Goal: Transaction & Acquisition: Book appointment/travel/reservation

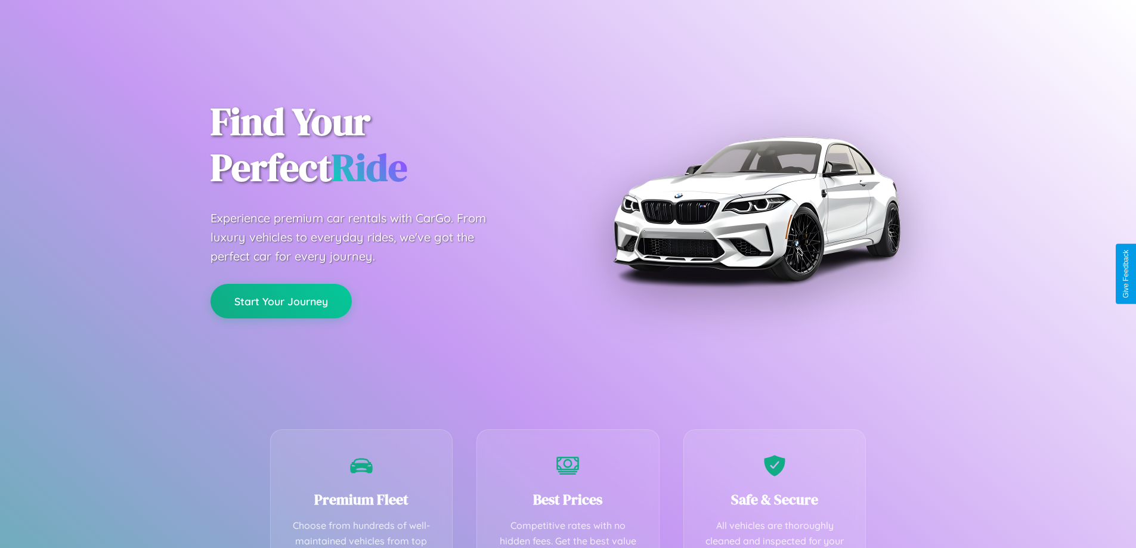
scroll to position [348, 0]
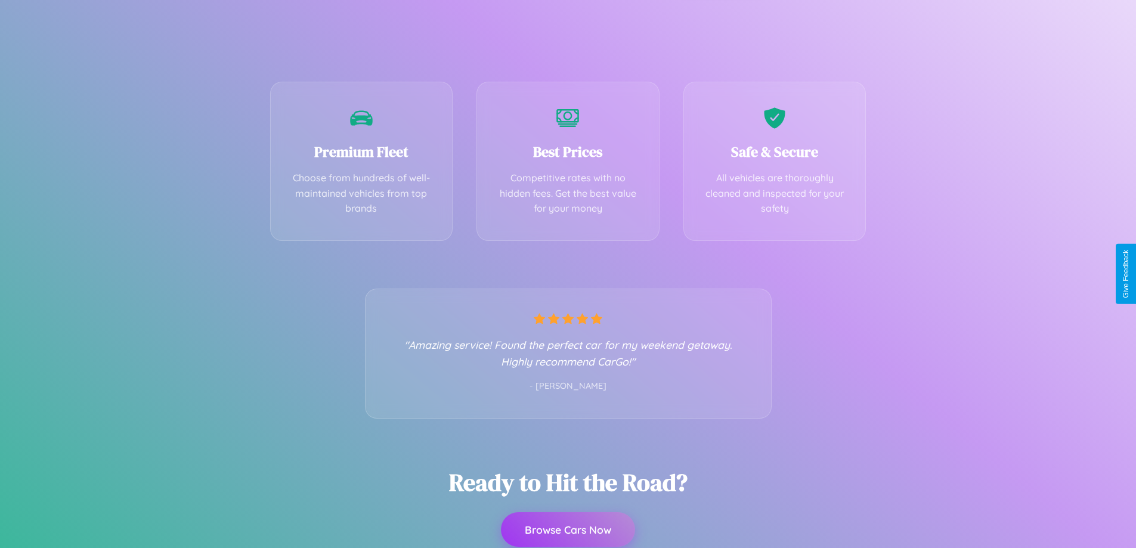
click at [567, 529] on button "Browse Cars Now" at bounding box center [568, 529] width 134 height 35
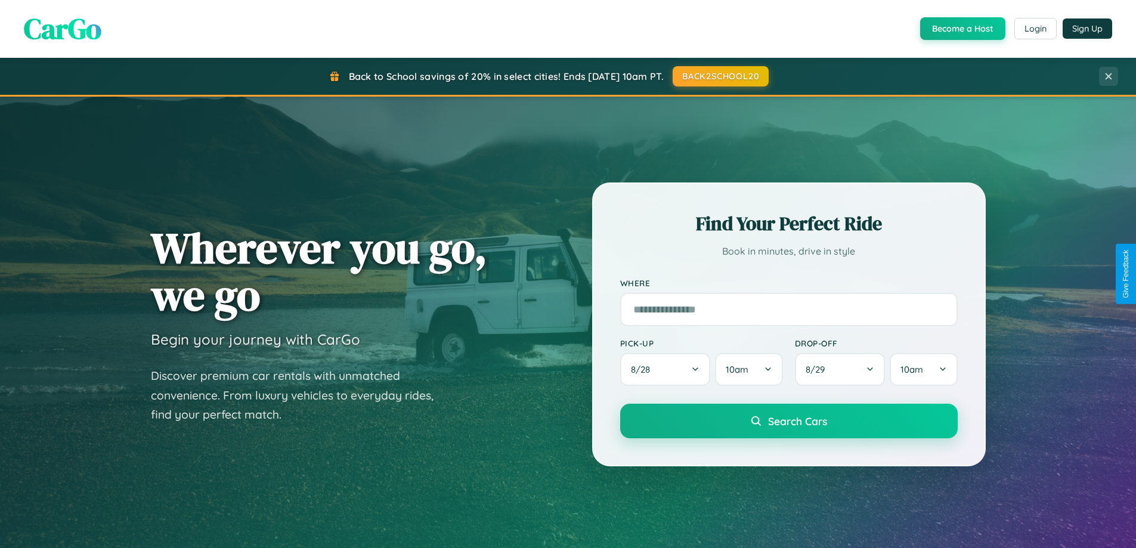
scroll to position [820, 0]
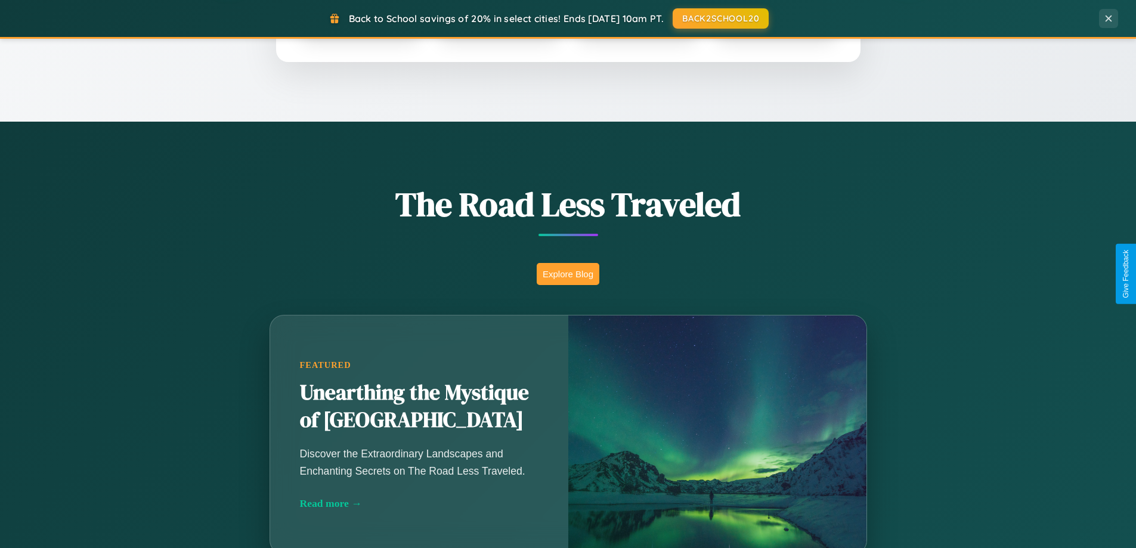
click at [567, 274] on button "Explore Blog" at bounding box center [567, 274] width 63 height 22
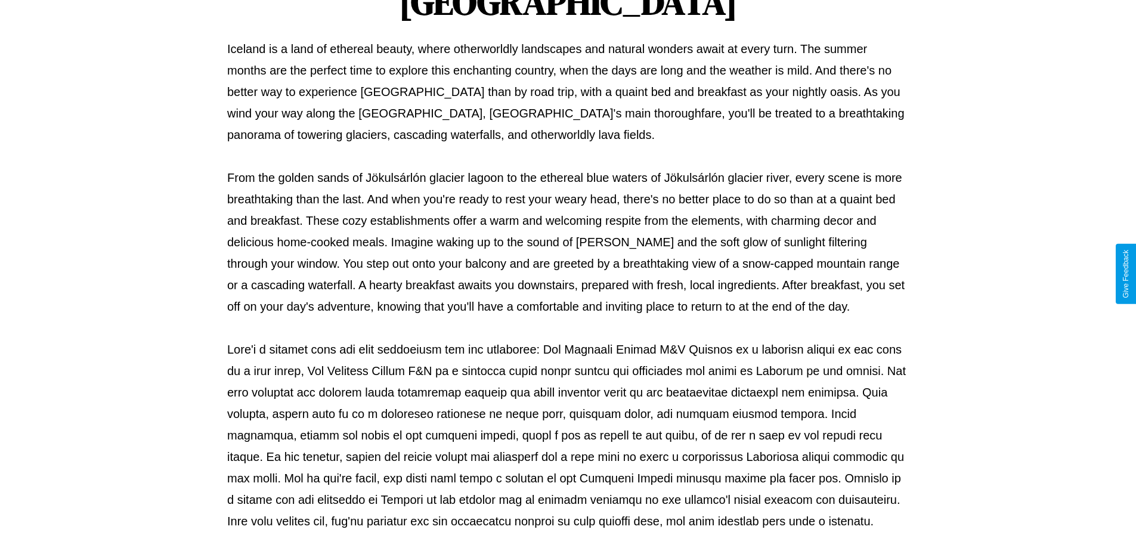
scroll to position [386, 0]
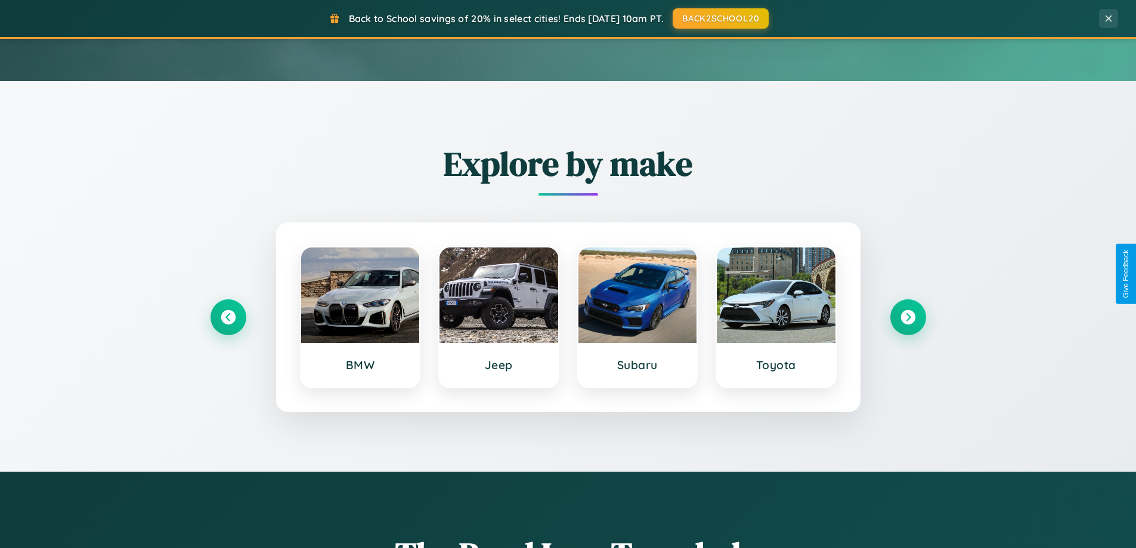
scroll to position [35, 0]
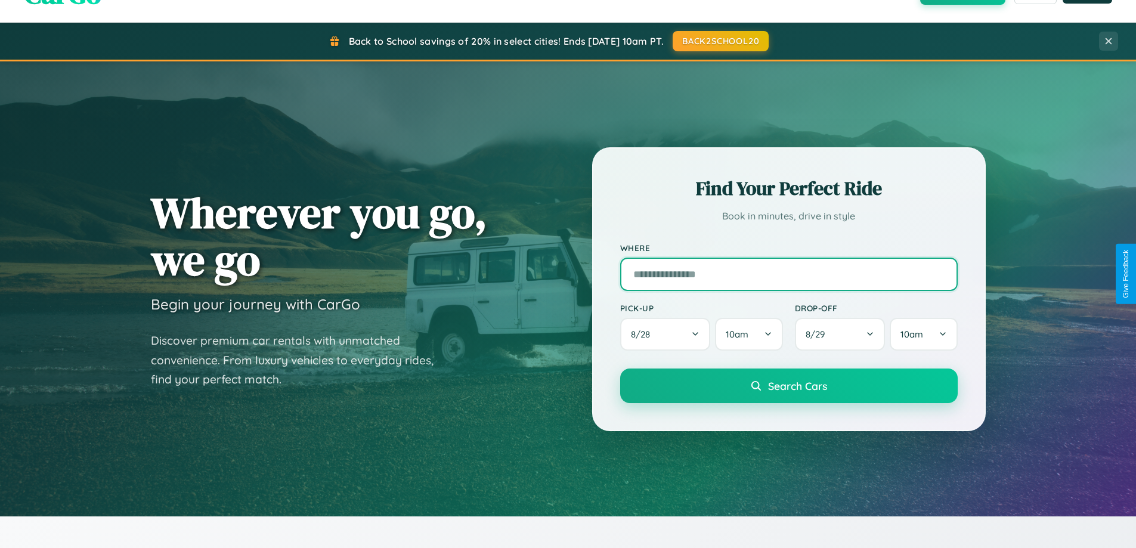
click at [788, 274] on input "text" at bounding box center [788, 274] width 337 height 33
type input "******"
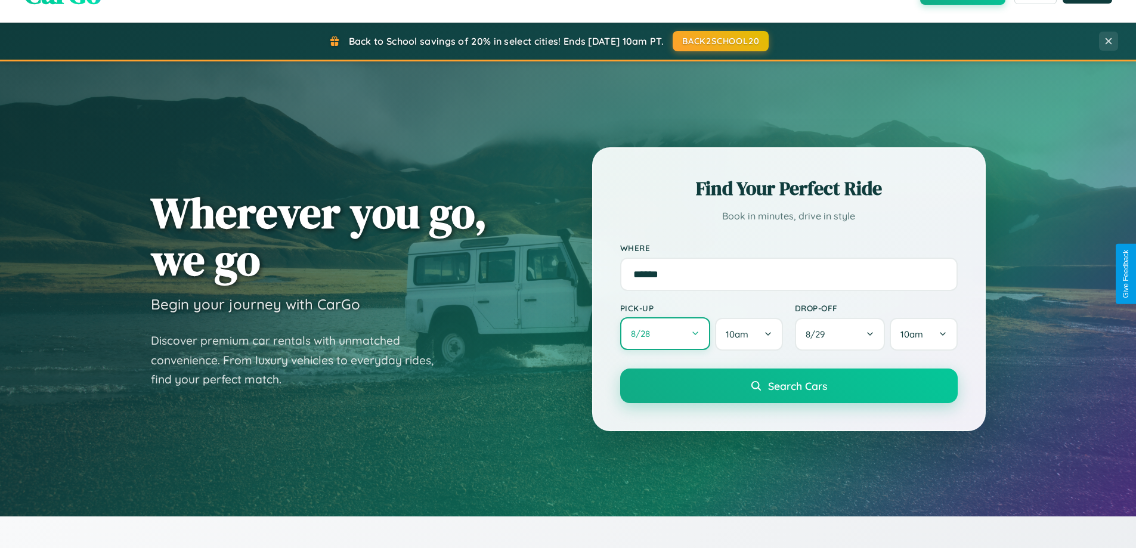
click at [665, 334] on button "8 / 28" at bounding box center [665, 333] width 91 height 33
select select "*"
select select "****"
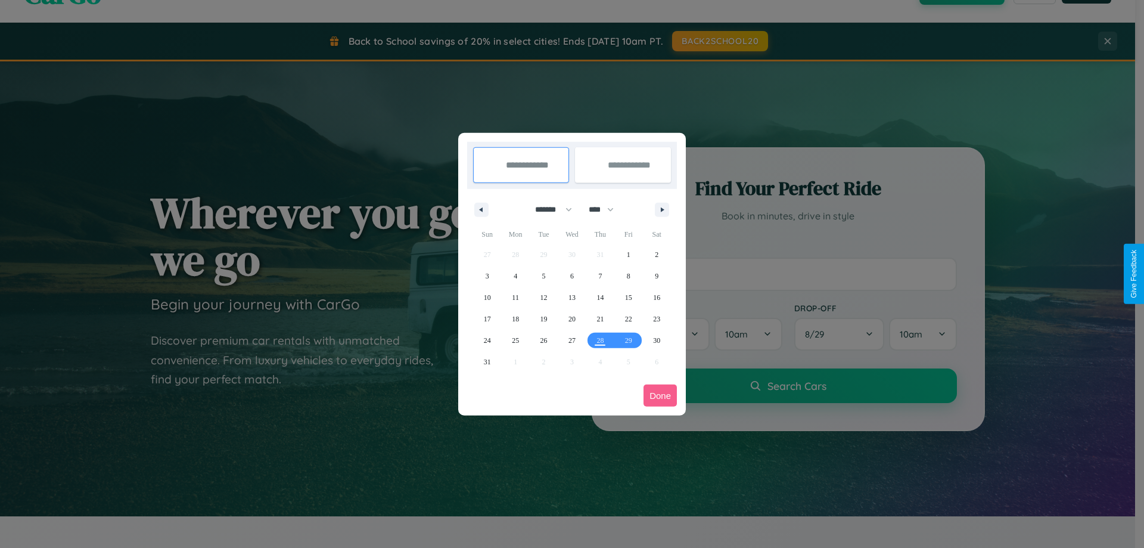
drag, startPoint x: 548, startPoint y: 209, endPoint x: 572, endPoint y: 239, distance: 38.2
click at [548, 209] on select "******* ******** ***** ***** *** **** **** ****** ********* ******* ******** **…" at bounding box center [551, 210] width 51 height 20
select select "*"
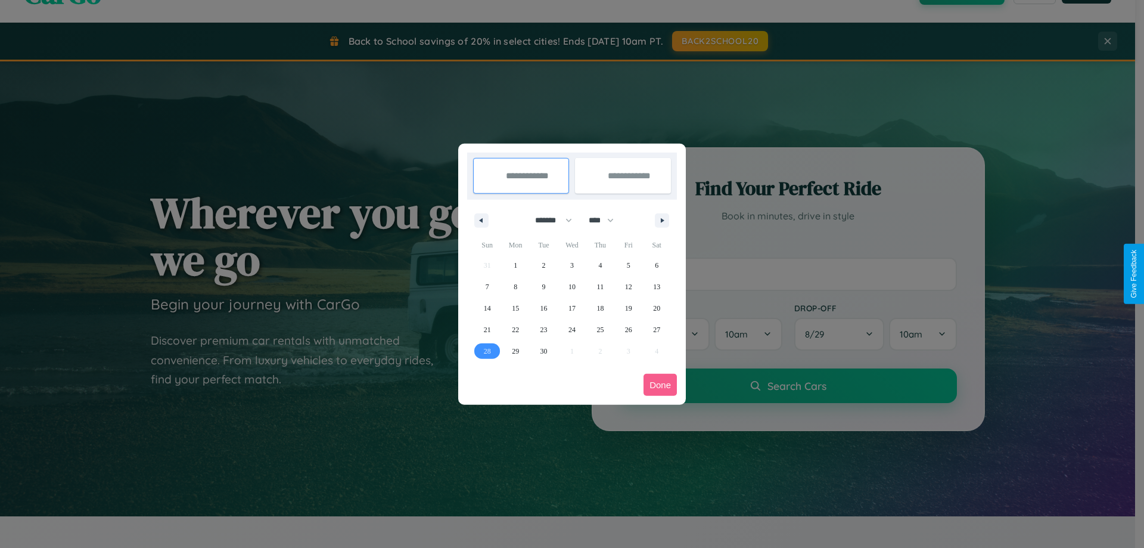
click at [487, 350] on span "28" at bounding box center [487, 350] width 7 height 21
type input "**********"
click at [662, 220] on icon "button" at bounding box center [665, 220] width 6 height 5
select select "*"
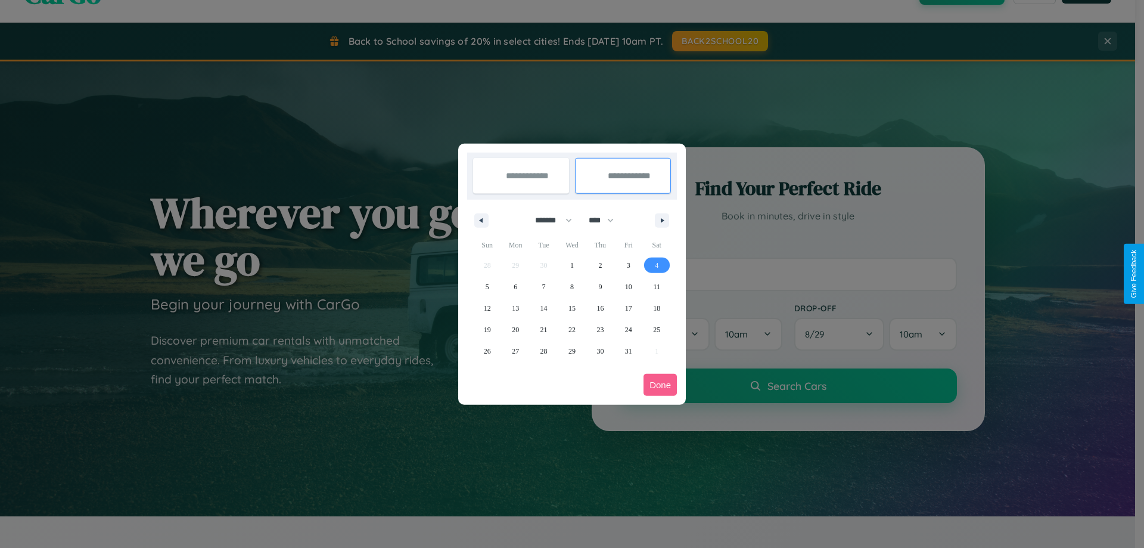
click at [657, 265] on span "4" at bounding box center [657, 265] width 4 height 21
type input "**********"
select select "*"
click at [660, 384] on button "Done" at bounding box center [660, 385] width 33 height 22
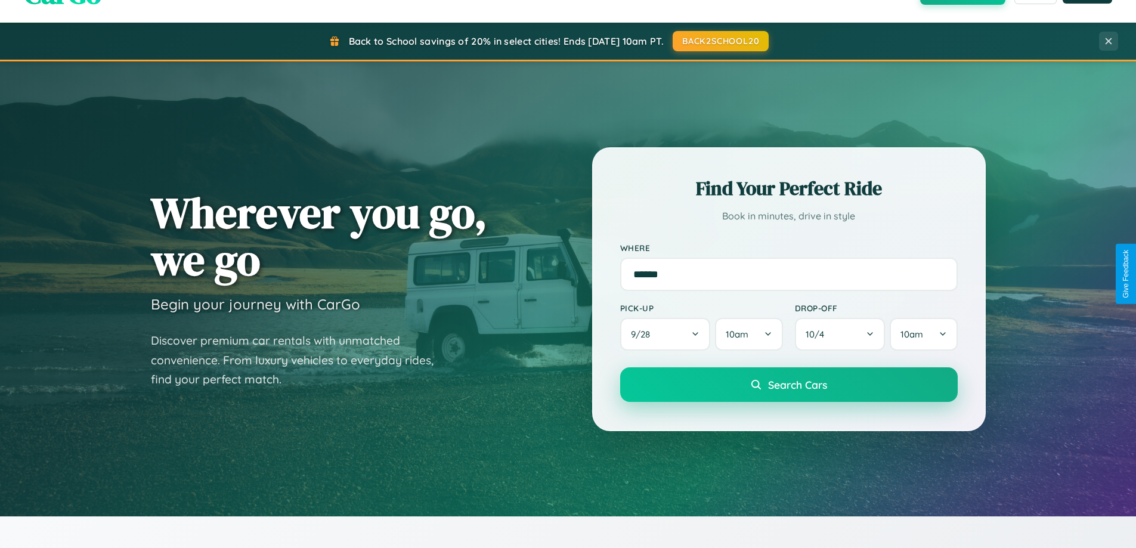
click at [788, 384] on span "Search Cars" at bounding box center [797, 384] width 59 height 13
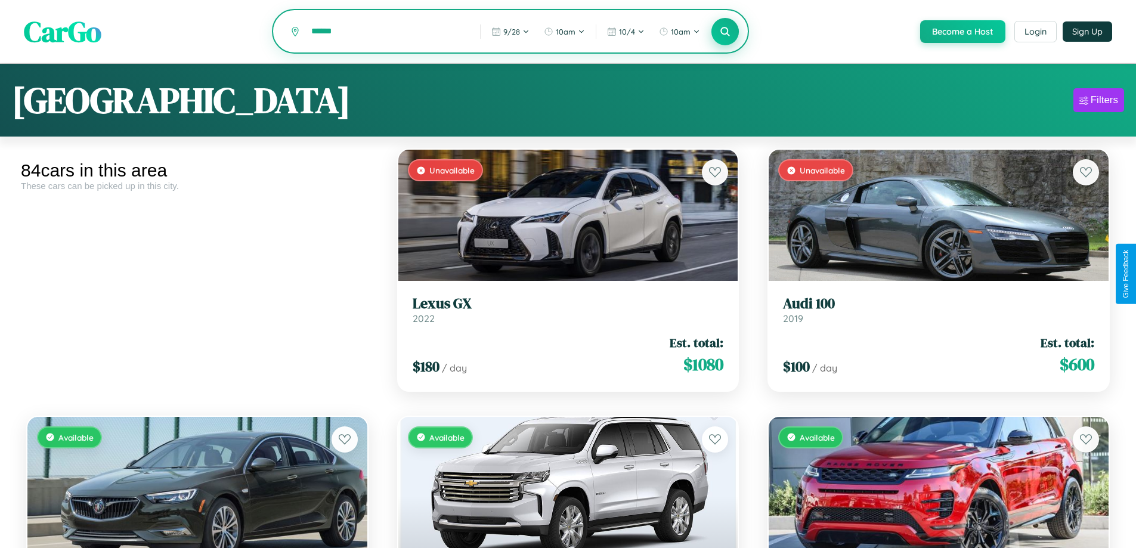
type input "******"
click at [724, 32] on icon at bounding box center [724, 31] width 11 height 11
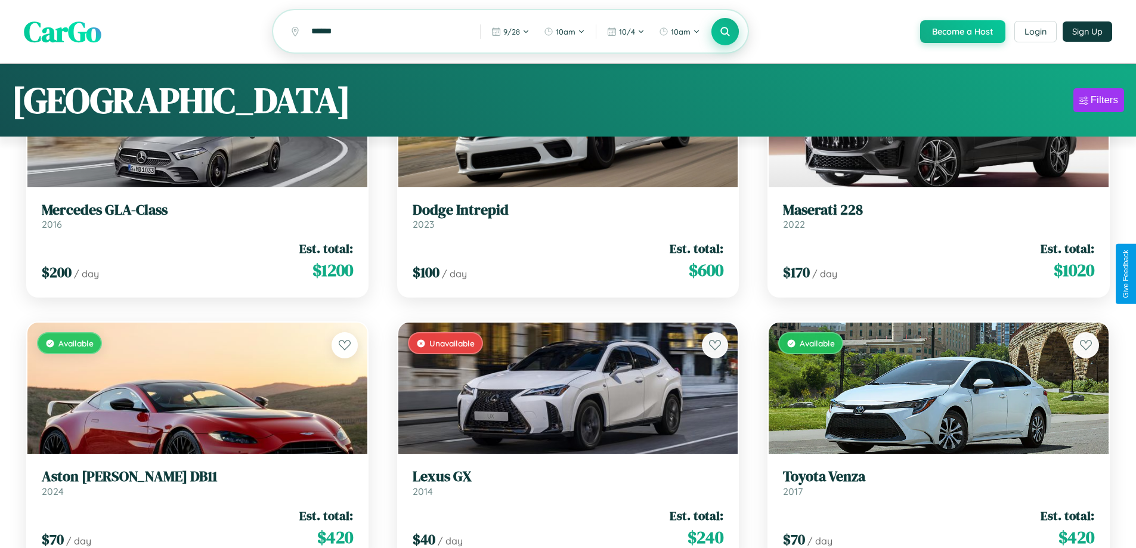
scroll to position [56, 0]
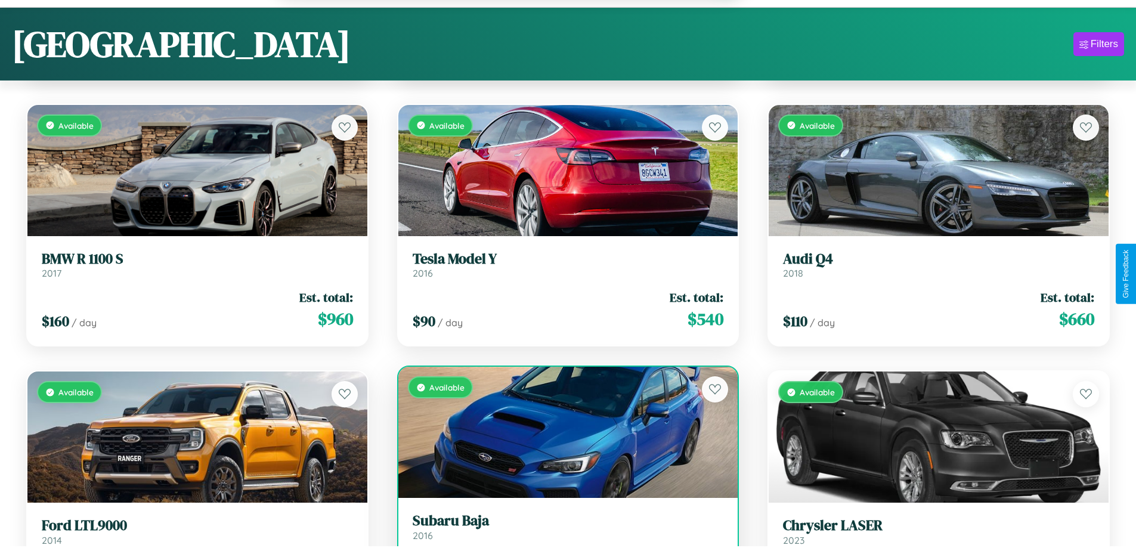
click at [563, 533] on link "Subaru Baja 2016" at bounding box center [567, 526] width 311 height 29
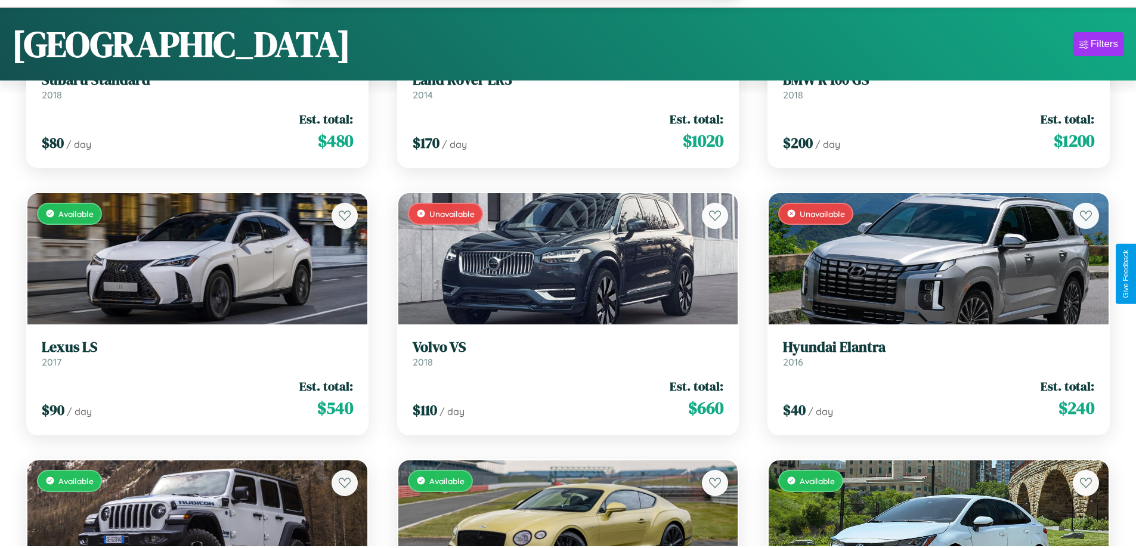
scroll to position [72, 0]
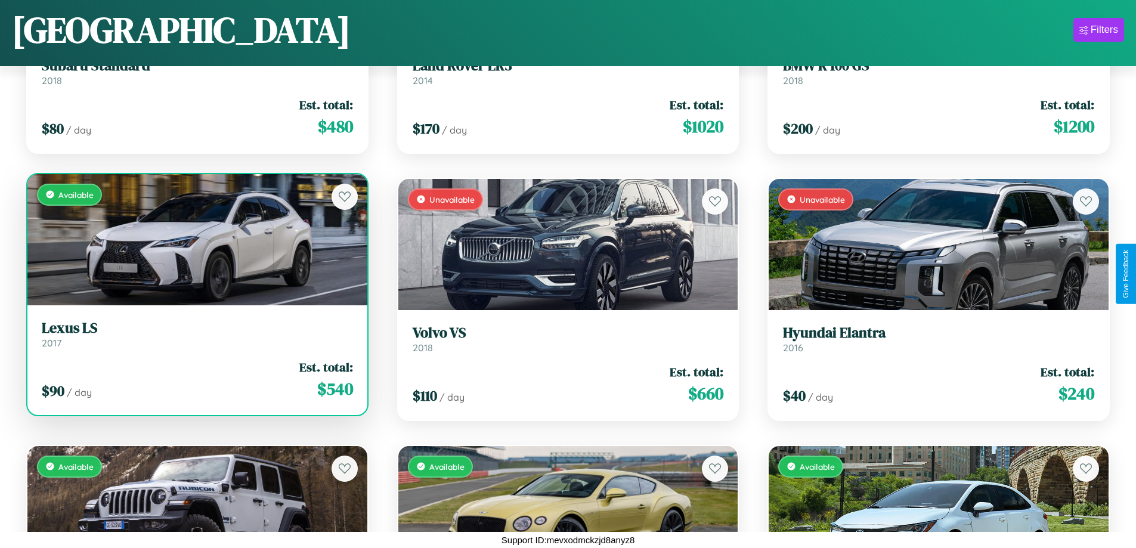
click at [196, 339] on link "Lexus LS 2017" at bounding box center [197, 333] width 311 height 29
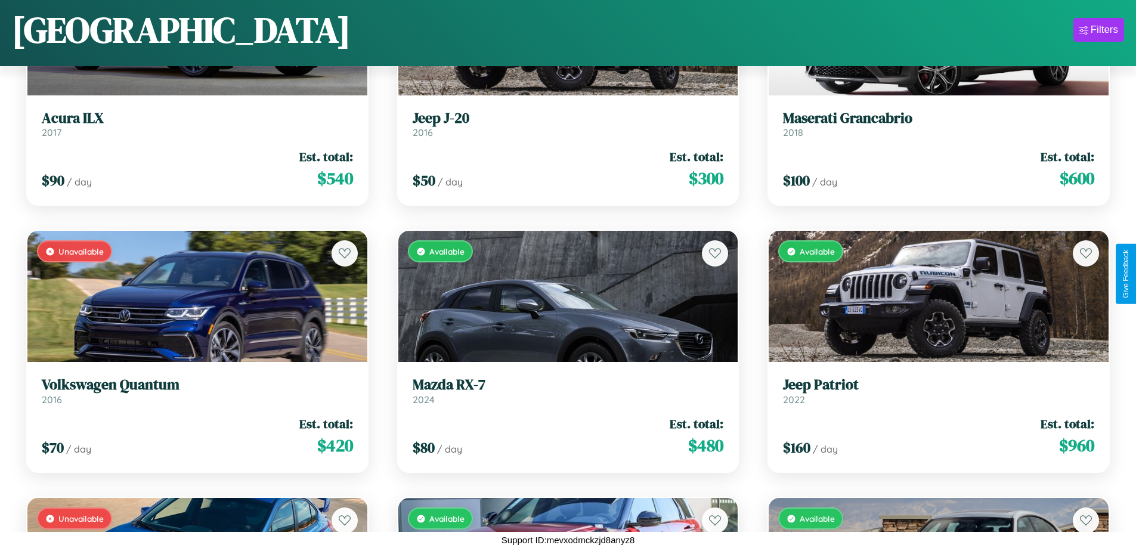
scroll to position [2303, 0]
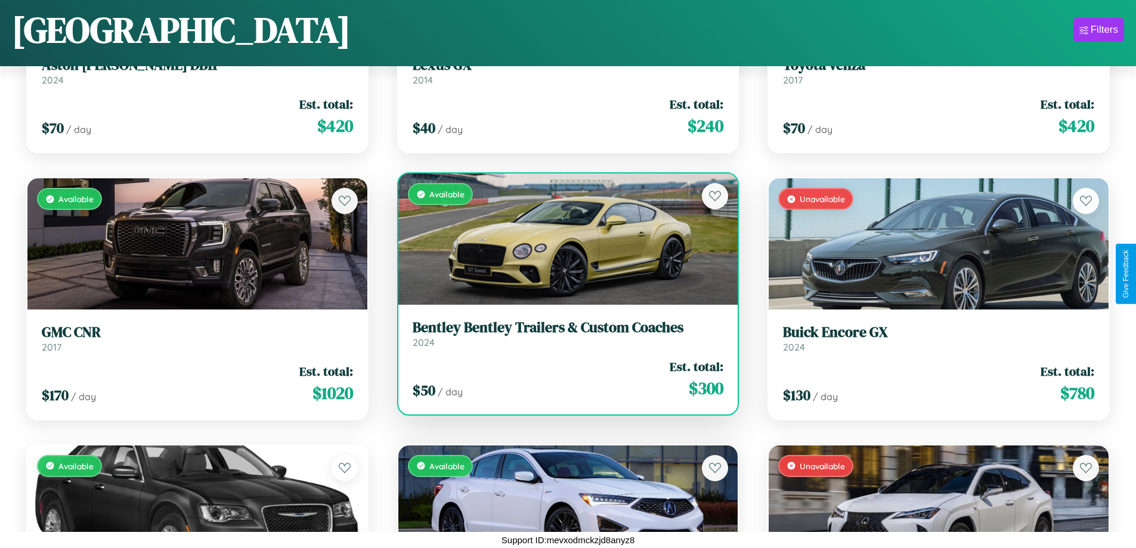
click at [563, 244] on div "Available" at bounding box center [568, 238] width 340 height 131
click at [563, 239] on div "Available" at bounding box center [568, 238] width 340 height 131
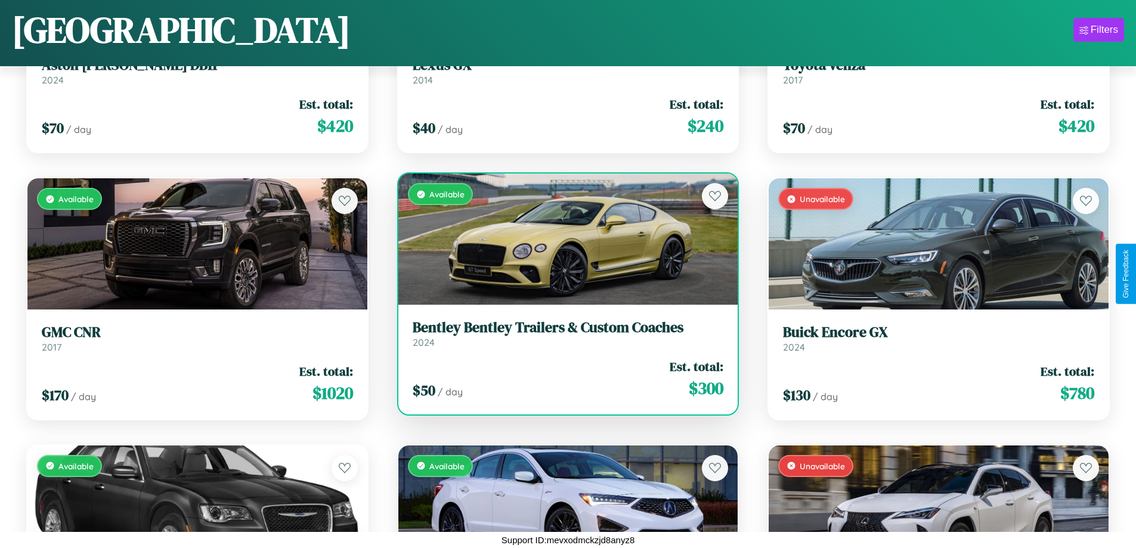
click at [563, 239] on div "Available" at bounding box center [568, 238] width 340 height 131
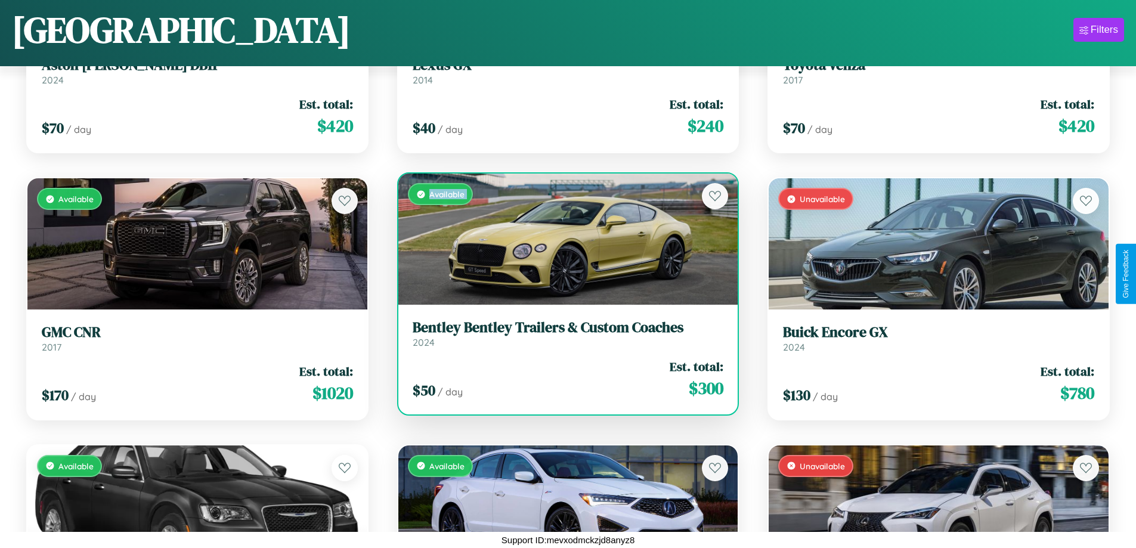
click at [563, 239] on div "Available" at bounding box center [568, 238] width 340 height 131
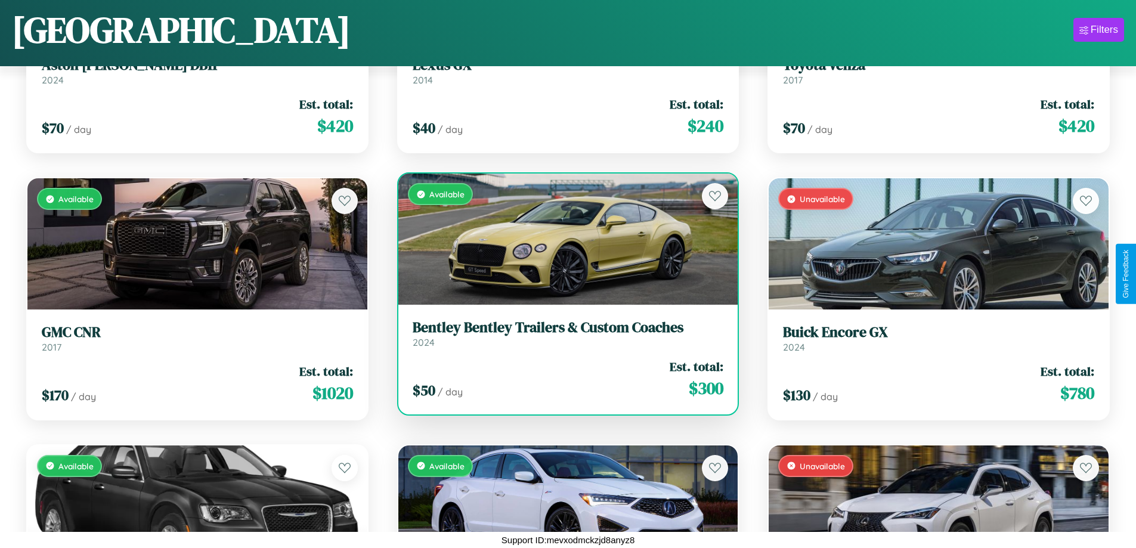
click at [563, 239] on div "Available" at bounding box center [568, 238] width 340 height 131
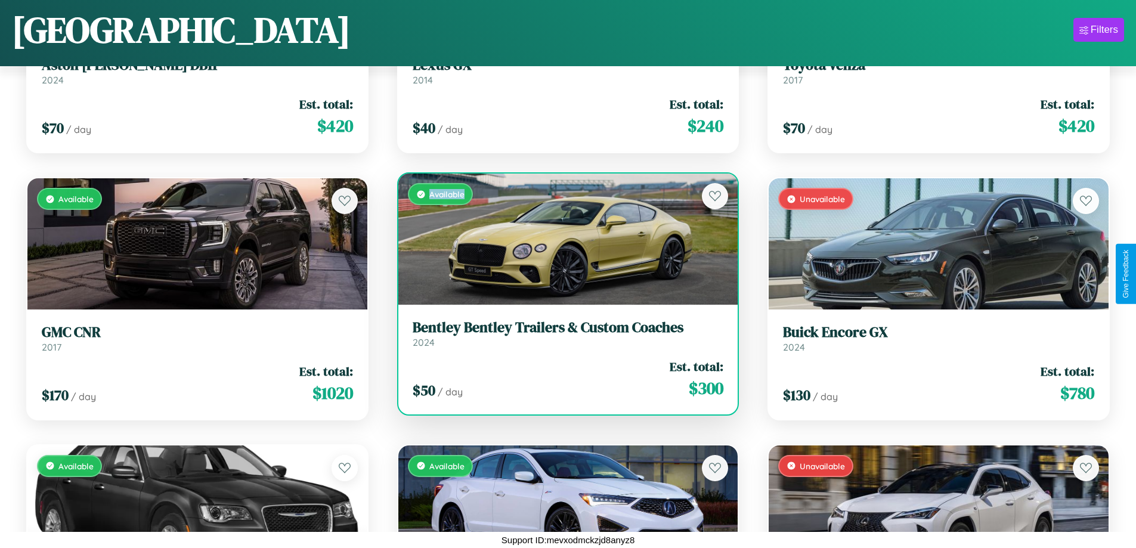
click at [563, 239] on div "Available" at bounding box center [568, 238] width 340 height 131
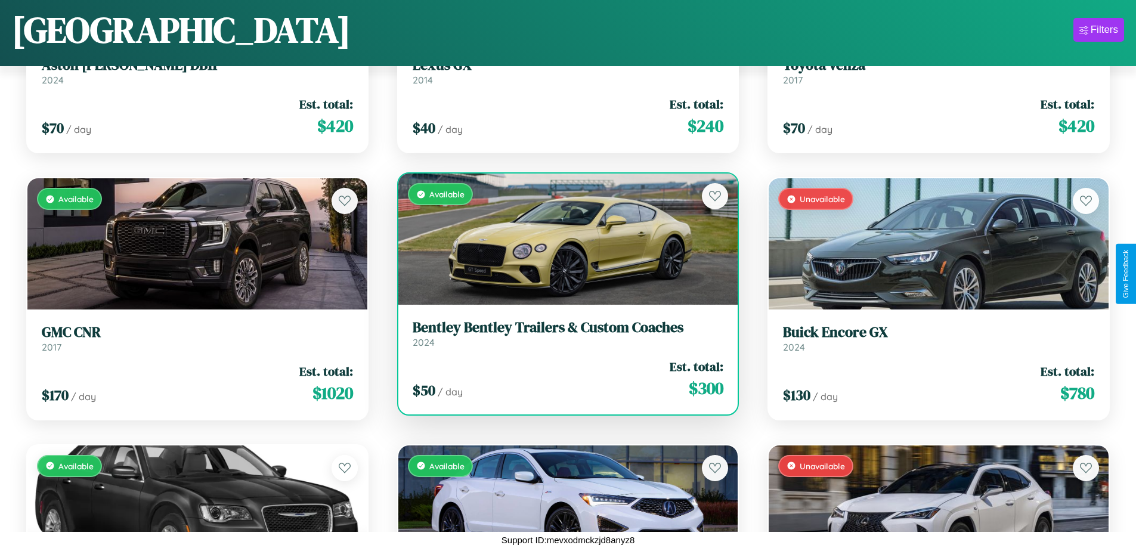
click at [563, 333] on h3 "Bentley Bentley Trailers & Custom Coaches" at bounding box center [567, 327] width 311 height 17
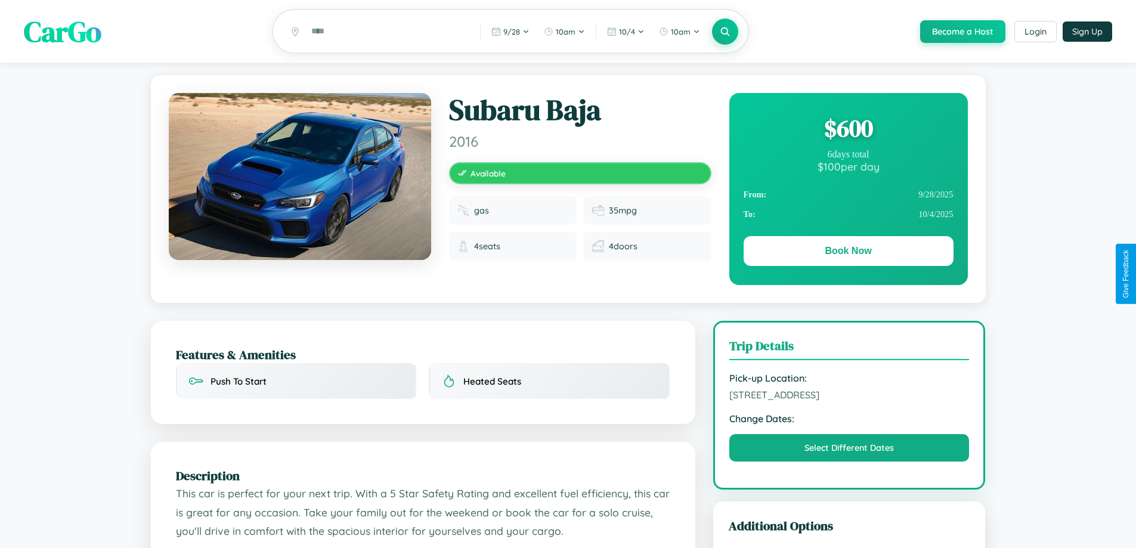
scroll to position [663, 0]
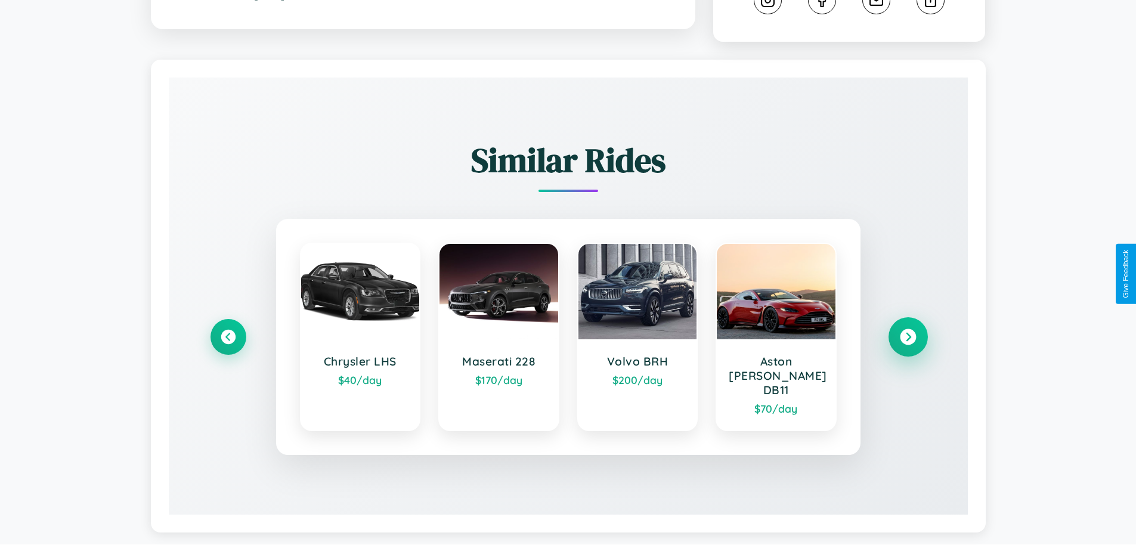
click at [907, 331] on icon at bounding box center [907, 337] width 16 height 16
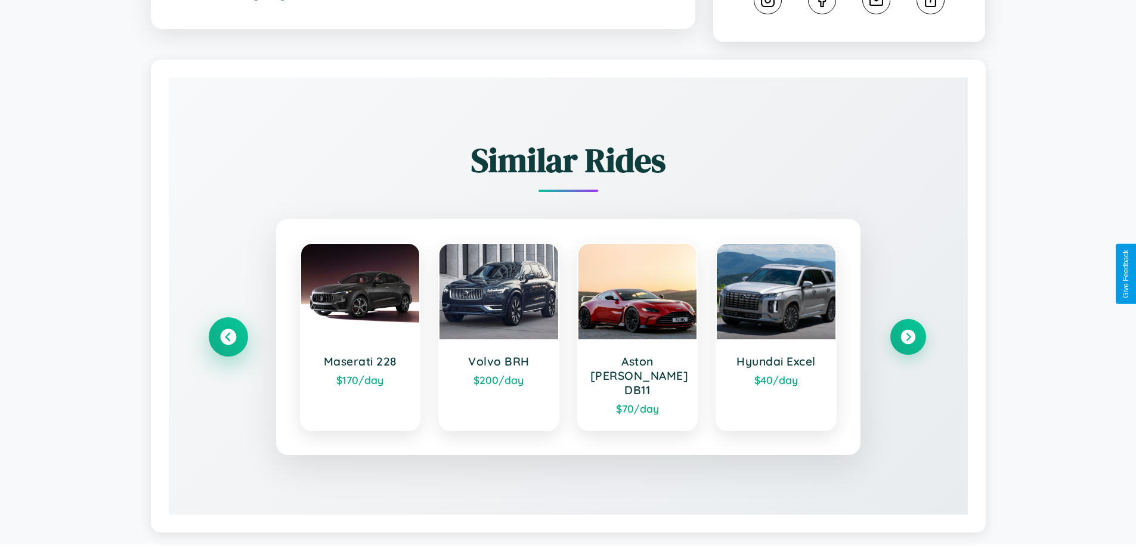
click at [228, 331] on icon at bounding box center [228, 337] width 16 height 16
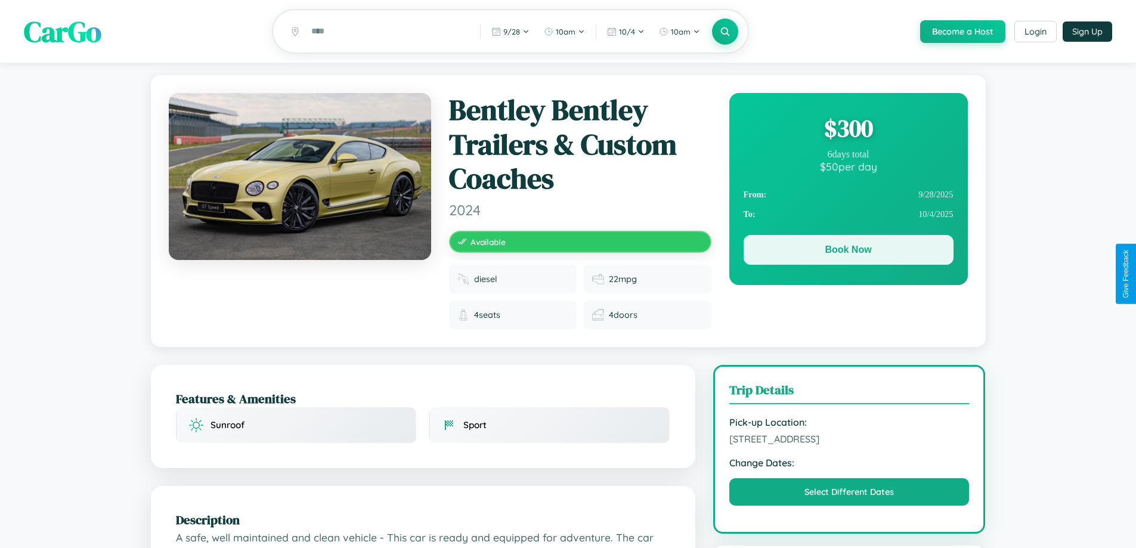
click at [848, 252] on button "Book Now" at bounding box center [848, 250] width 210 height 30
